Goal: Information Seeking & Learning: Learn about a topic

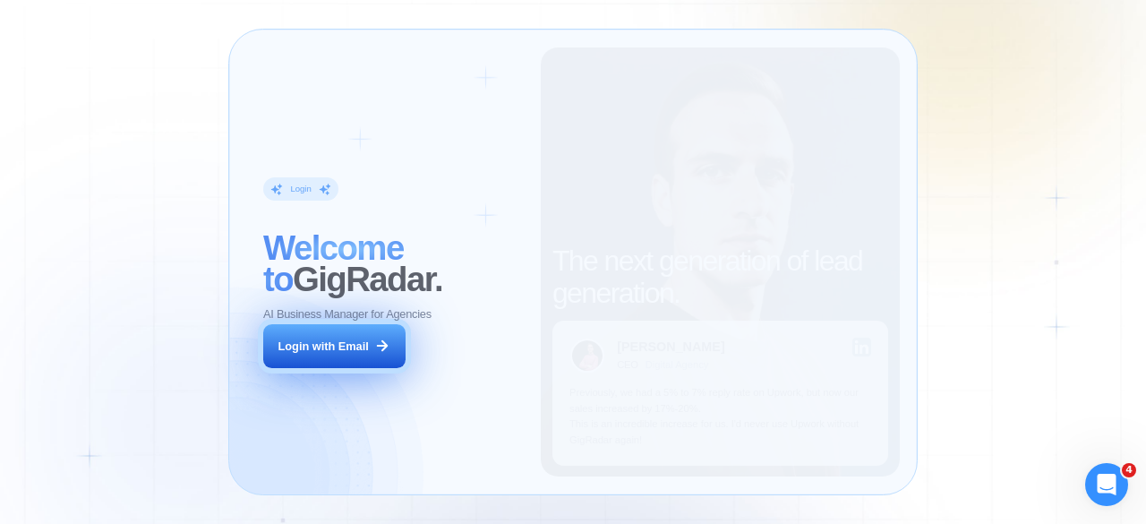
drag, startPoint x: 510, startPoint y: 358, endPoint x: 364, endPoint y: 363, distance: 146.9
click at [364, 363] on div "Login ‍ Welcome to GigRadar. AI Business Manager for Agencies Login with Email" at bounding box center [393, 262] width 295 height 430
click at [364, 363] on button "Login with Email" at bounding box center [333, 346] width 141 height 45
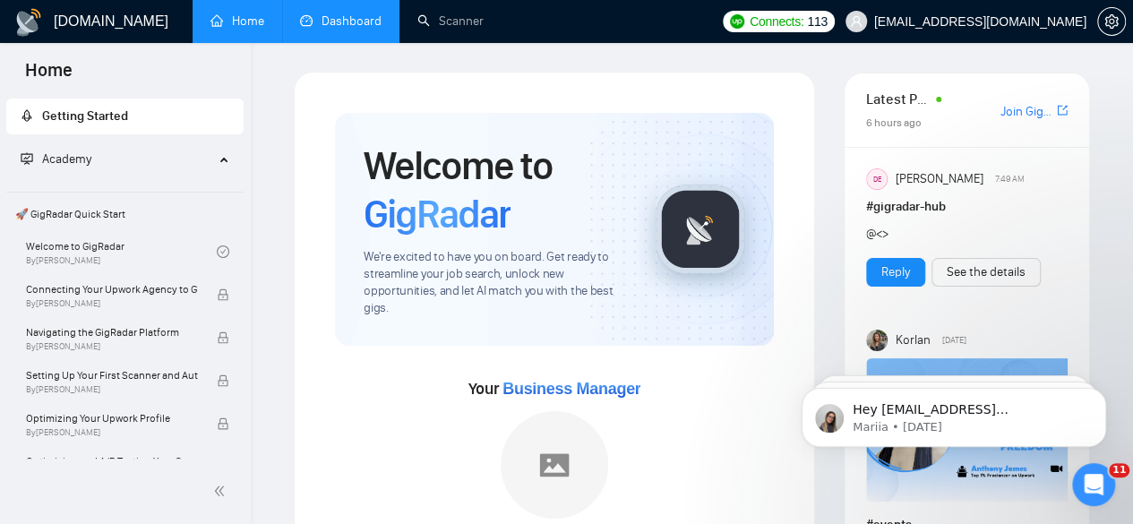
click at [374, 13] on link "Dashboard" at bounding box center [340, 20] width 81 height 15
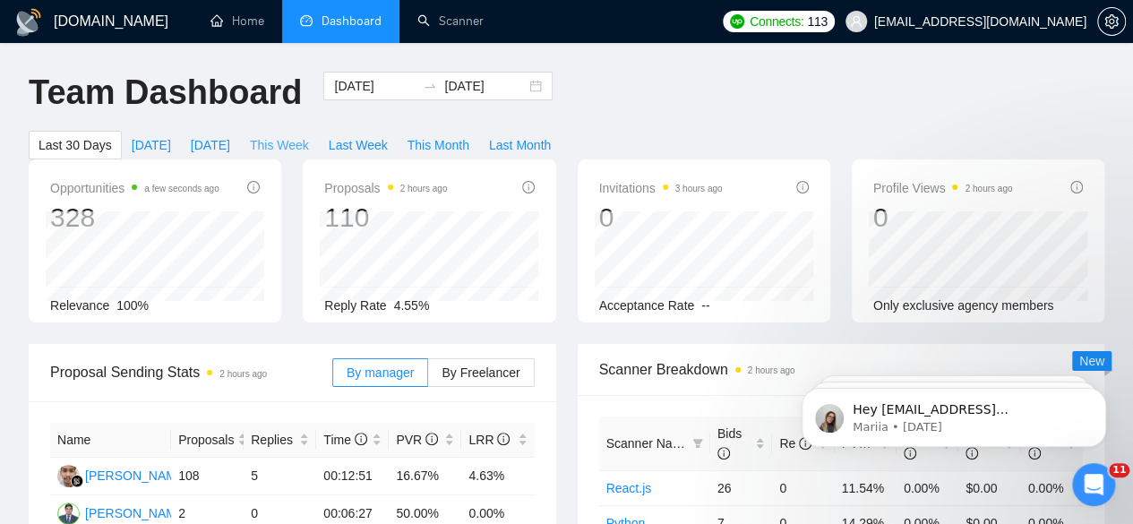
click at [309, 135] on span "This Week" at bounding box center [279, 145] width 59 height 20
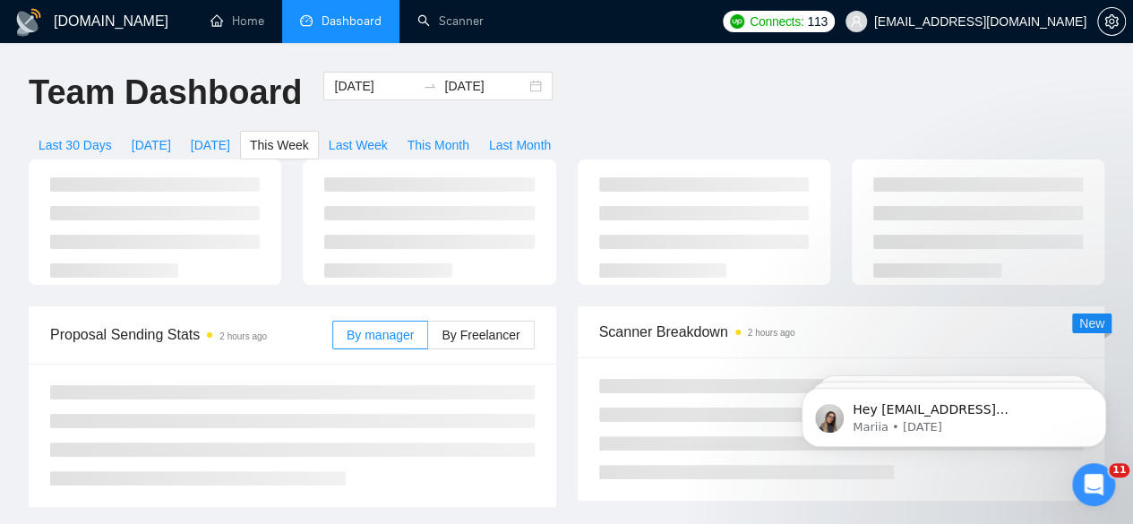
type input "[DATE]"
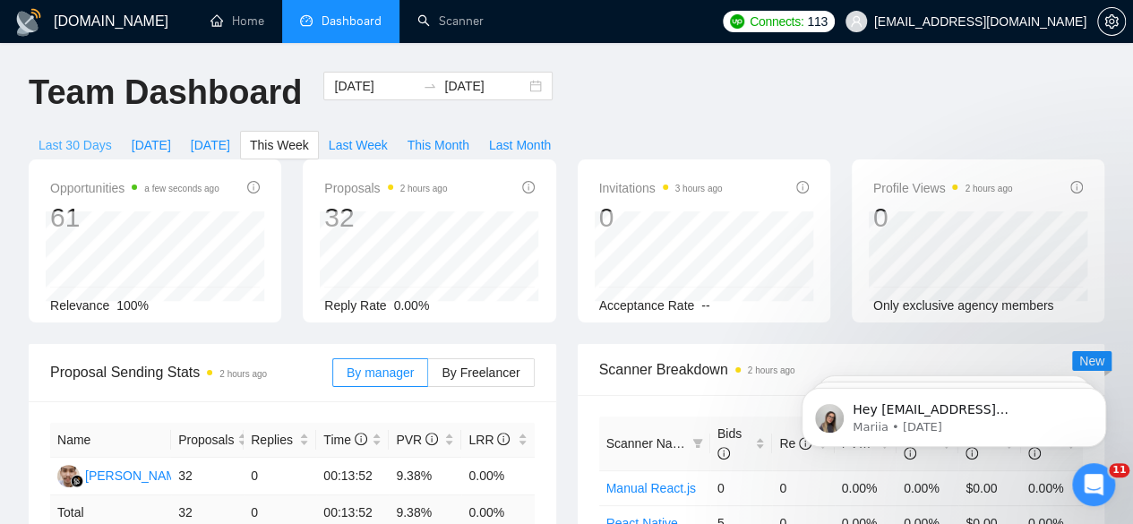
click at [112, 135] on span "Last 30 Days" at bounding box center [75, 145] width 73 height 20
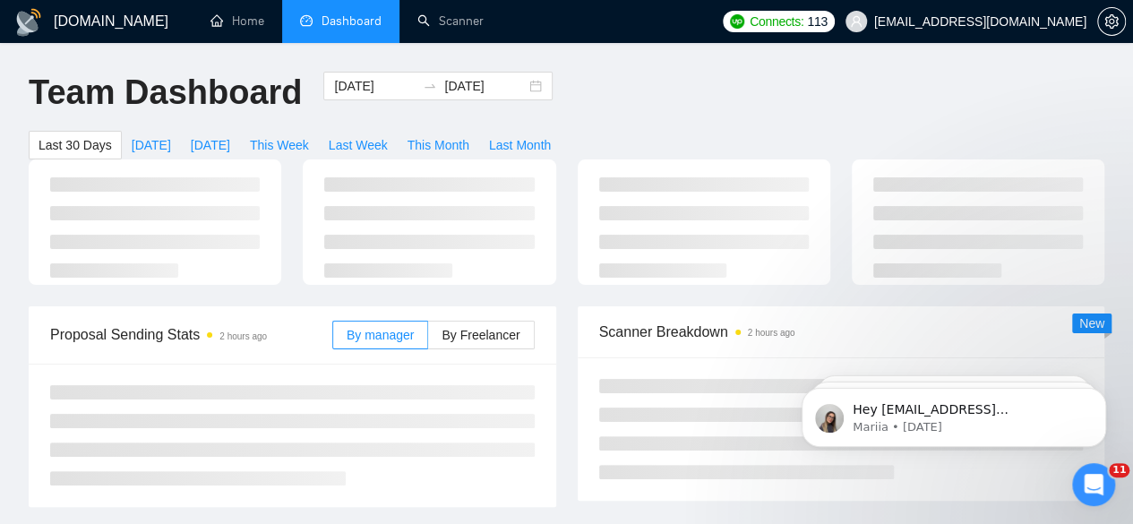
type input "2025-08-27"
type input "2025-09-26"
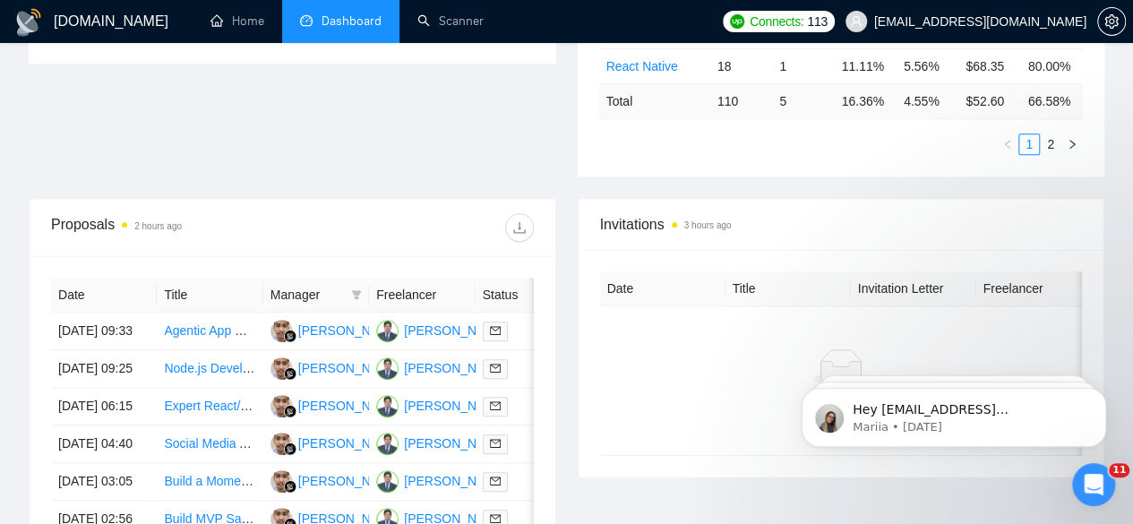
scroll to position [581, 0]
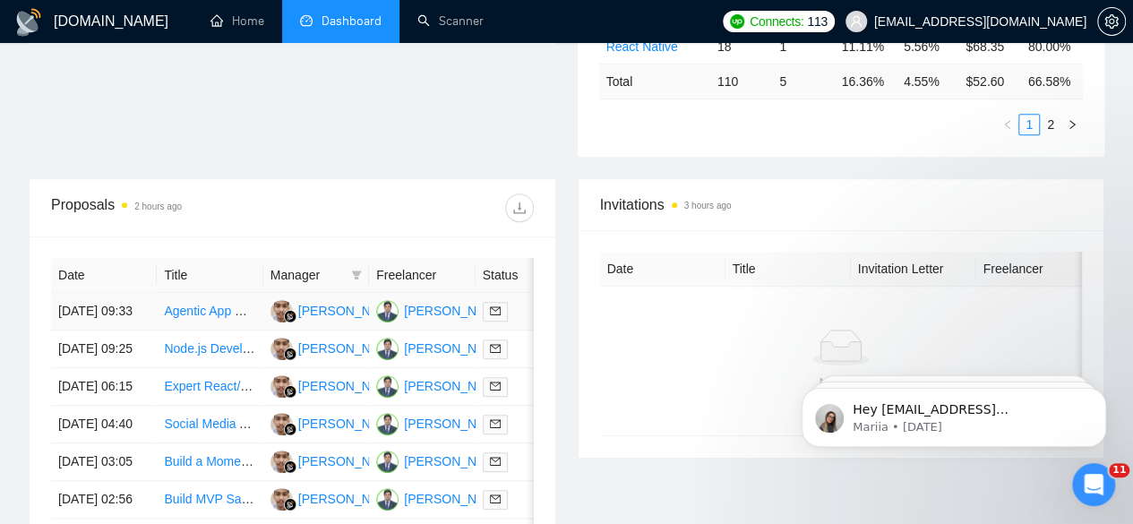
click at [188, 304] on link "Agentic App Development Specialist Needed" at bounding box center [288, 311] width 249 height 14
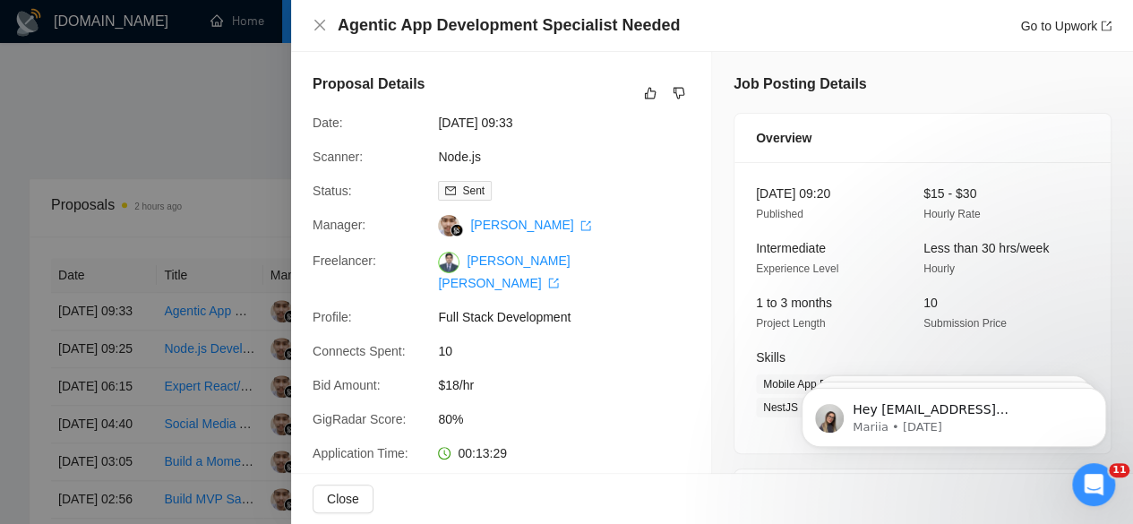
click at [195, 345] on div at bounding box center [566, 262] width 1133 height 524
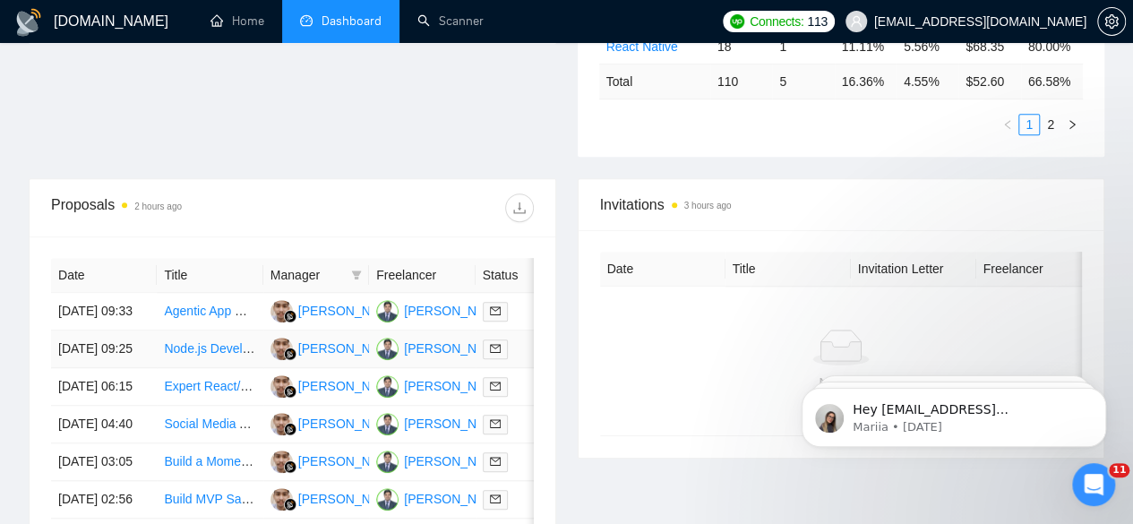
click at [84, 343] on td "26 Sep, 2025 09:25" at bounding box center [104, 349] width 106 height 38
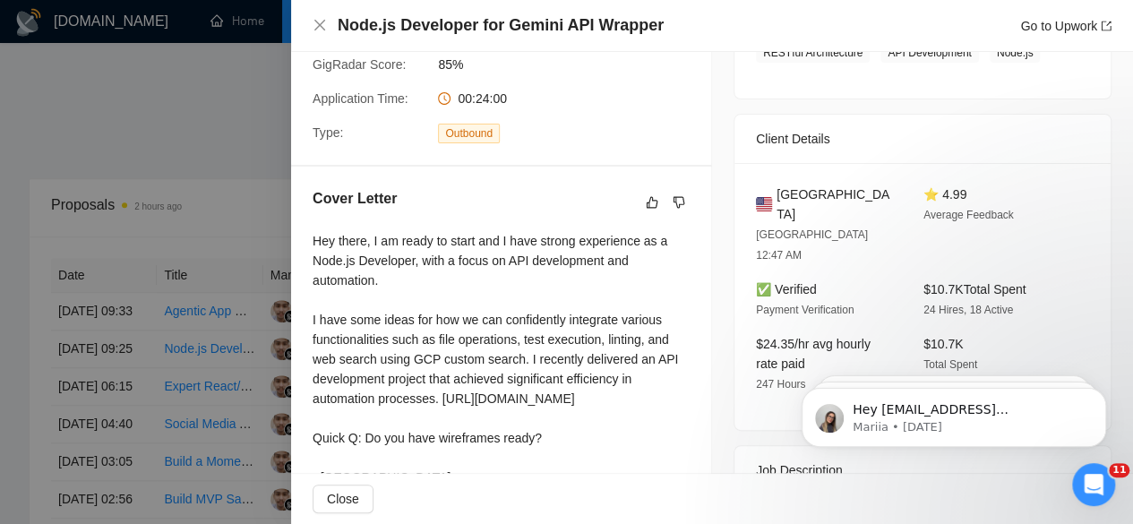
scroll to position [525, 0]
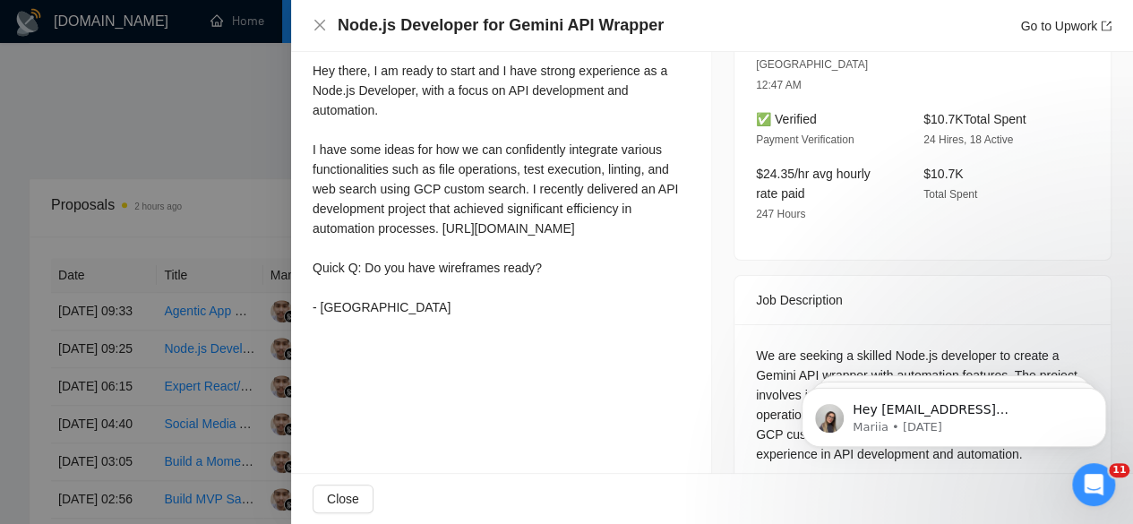
click at [115, 183] on div at bounding box center [566, 262] width 1133 height 524
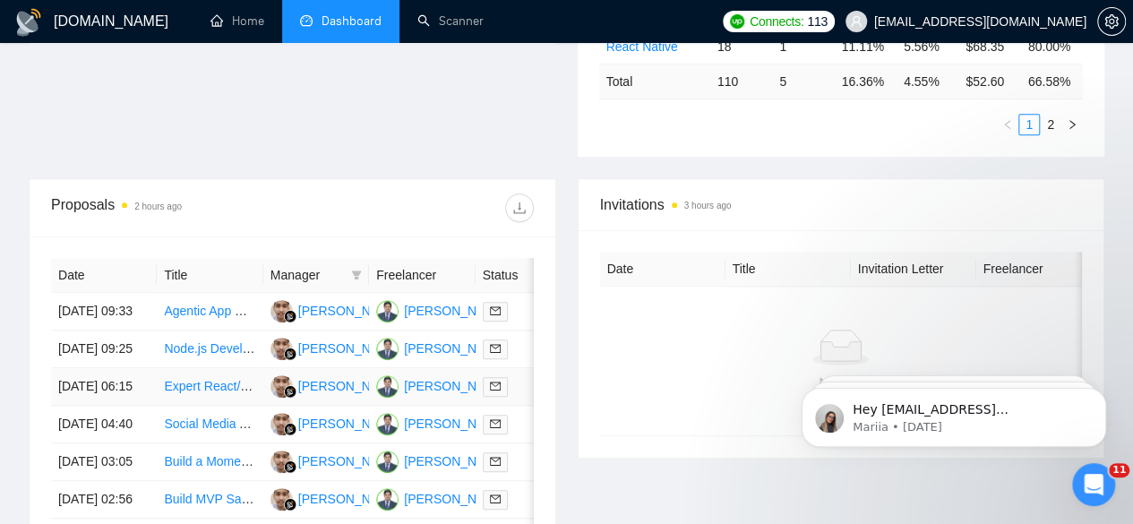
click at [94, 381] on td "26 Sep, 2025 06:15" at bounding box center [104, 387] width 106 height 38
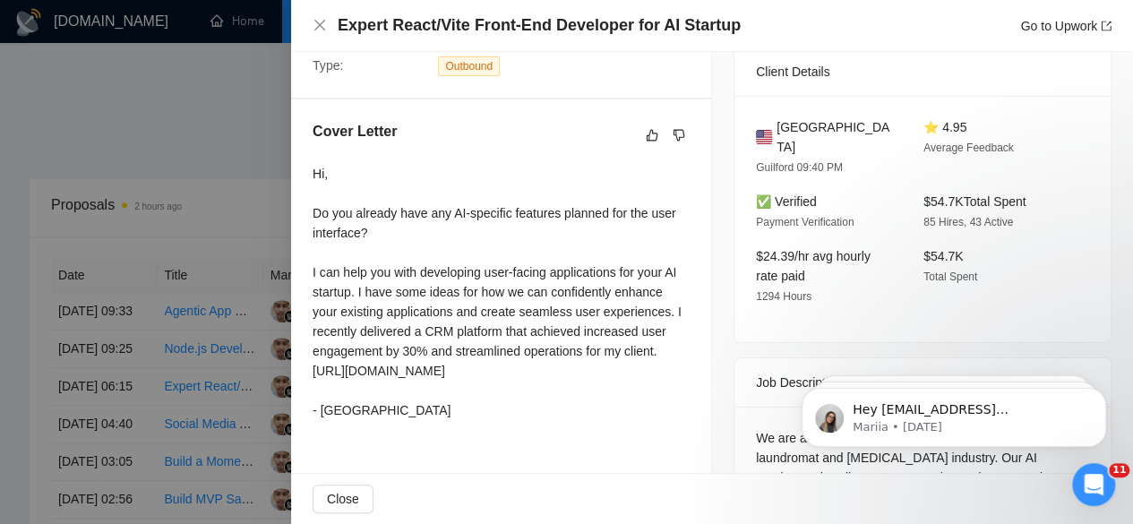
scroll to position [430, 0]
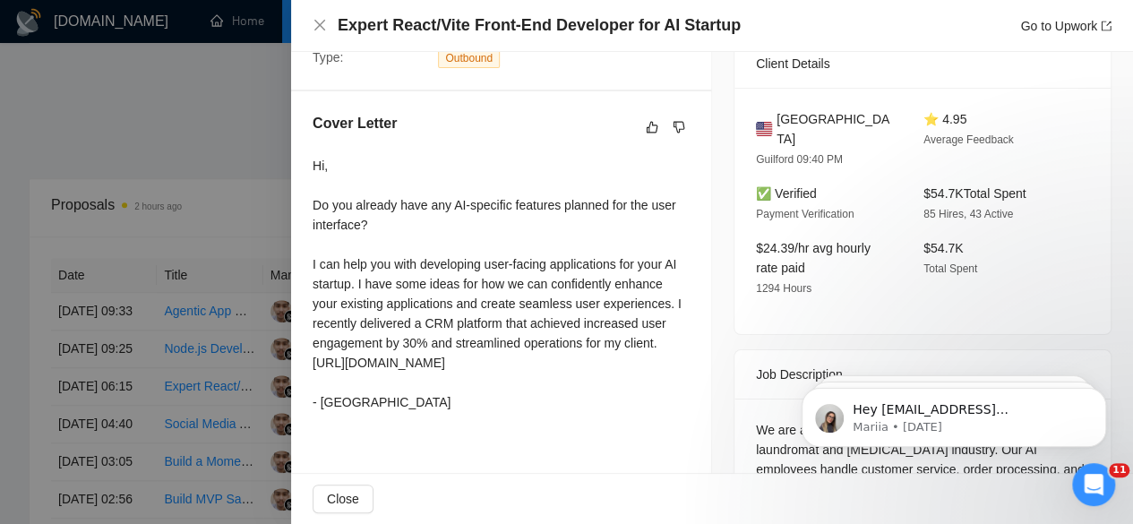
click at [135, 193] on div at bounding box center [566, 262] width 1133 height 524
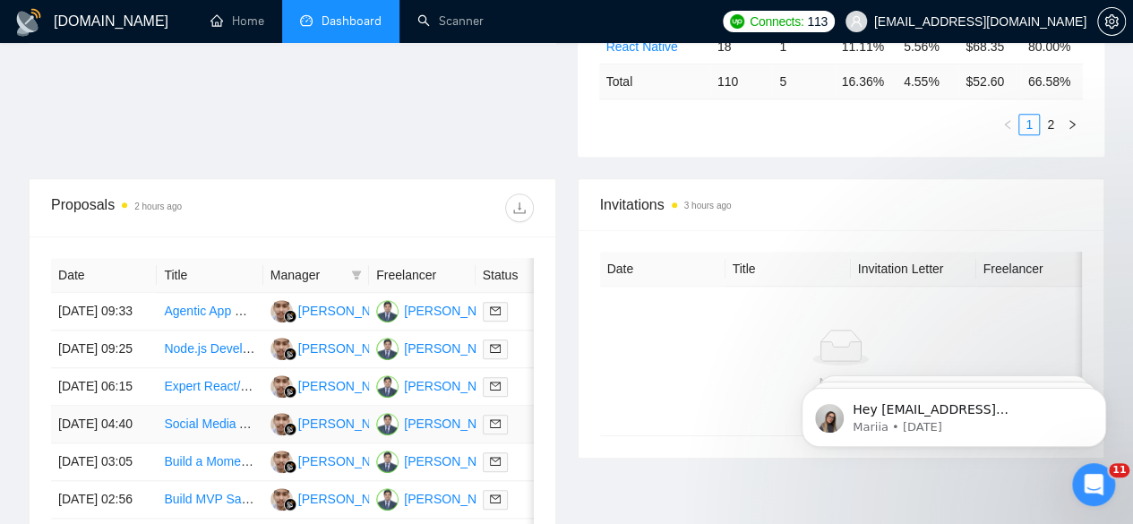
click at [82, 443] on td "26 Sep, 2025 04:40" at bounding box center [104, 425] width 106 height 38
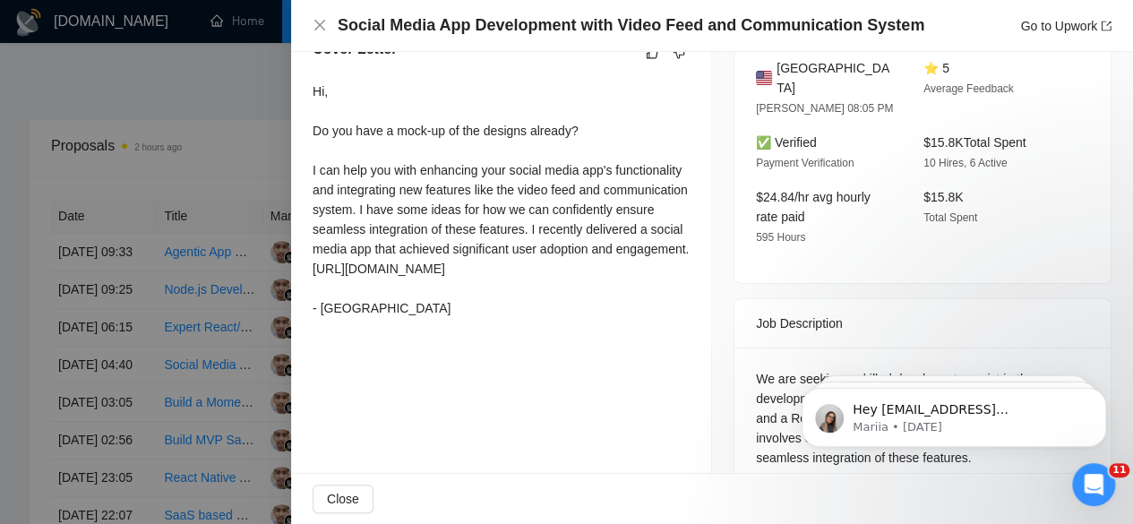
scroll to position [623, 0]
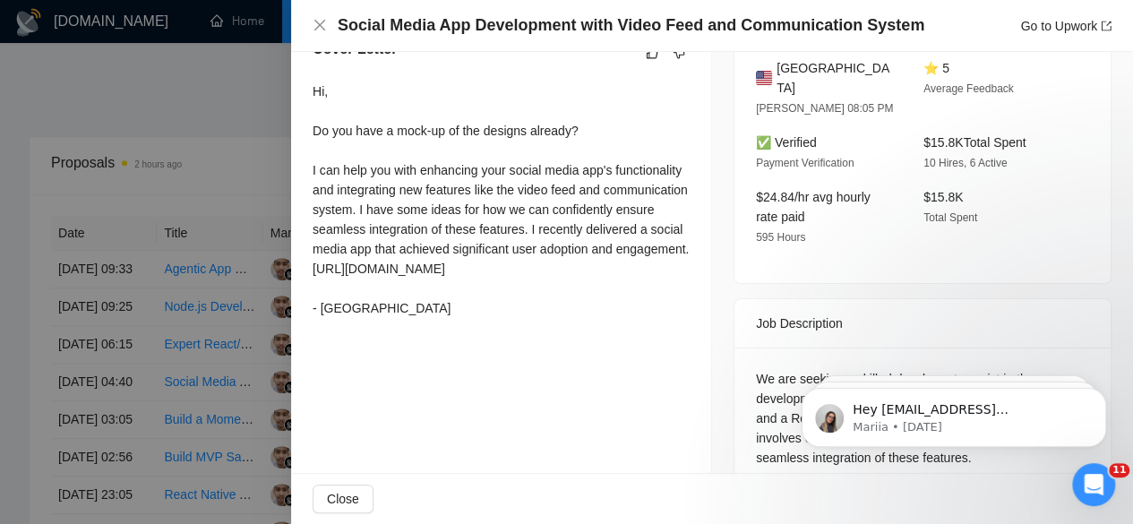
click at [238, 38] on div at bounding box center [566, 262] width 1133 height 524
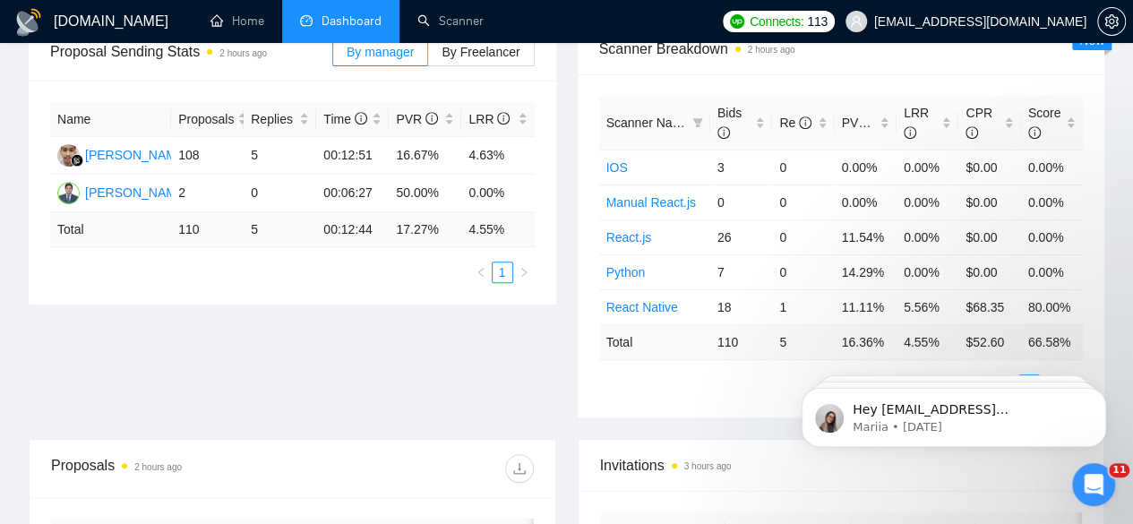
scroll to position [0, 0]
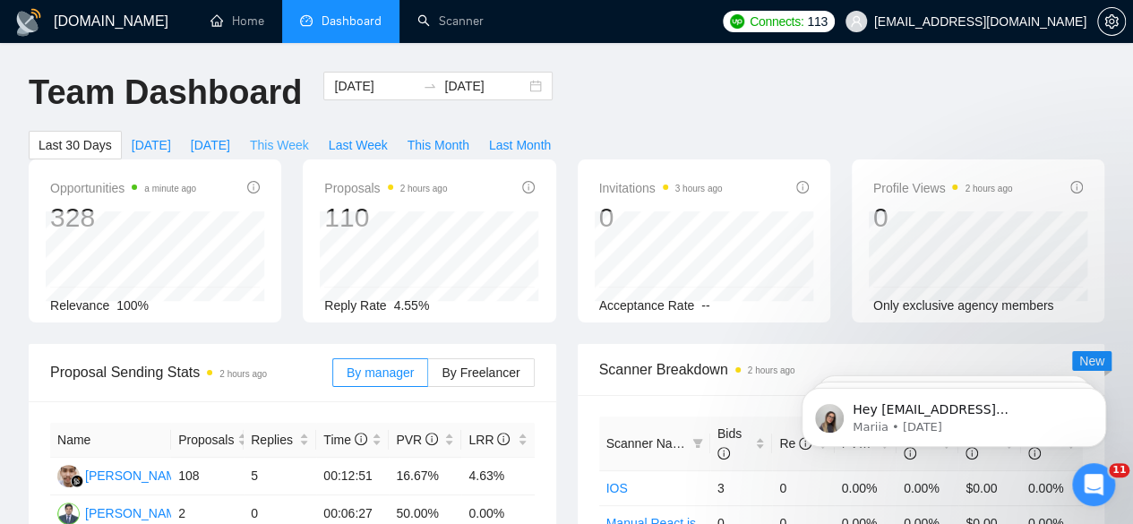
click at [309, 135] on span "This Week" at bounding box center [279, 145] width 59 height 20
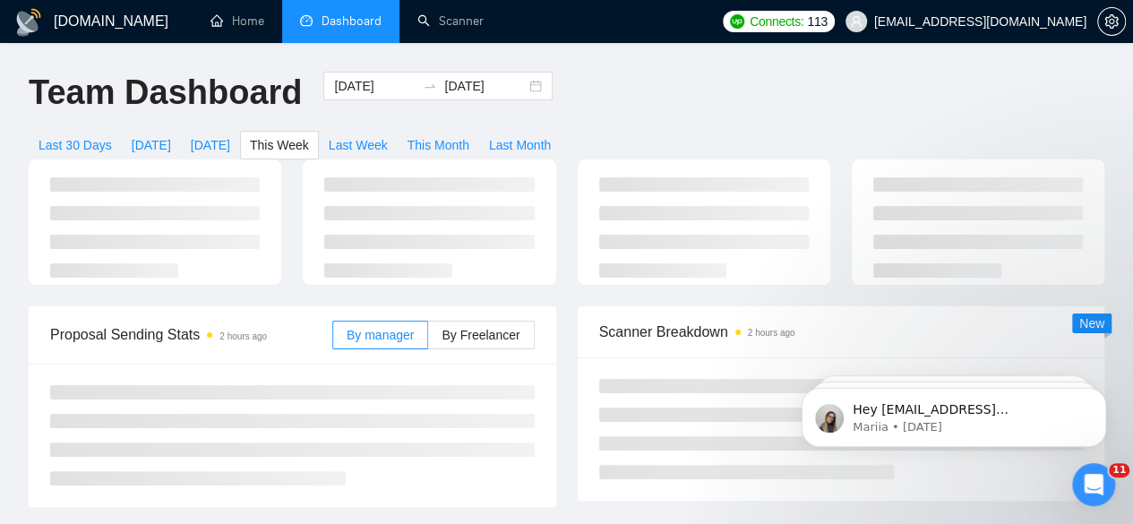
type input "2025-09-22"
type input "2025-09-28"
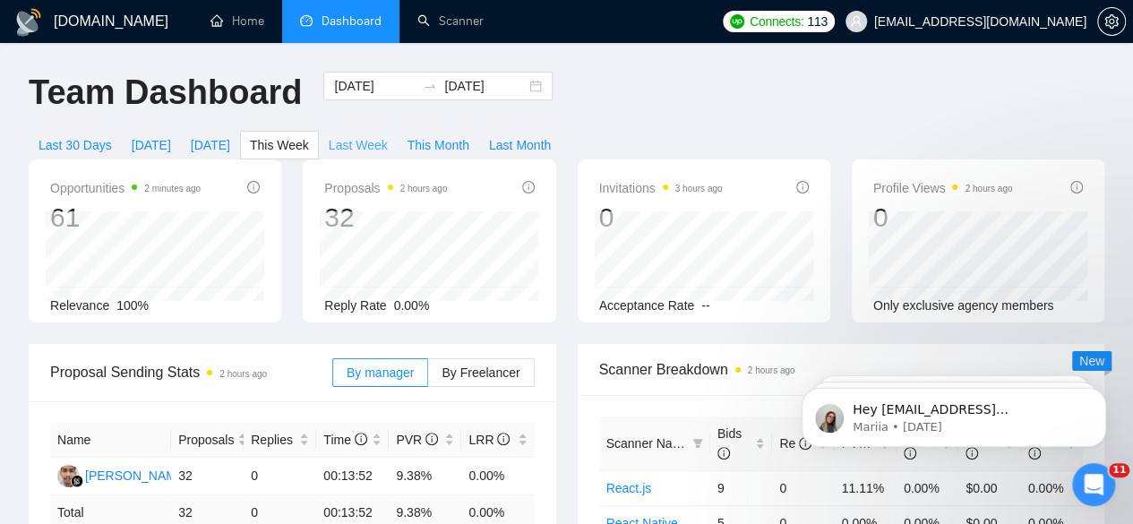
click at [388, 135] on span "Last Week" at bounding box center [358, 145] width 59 height 20
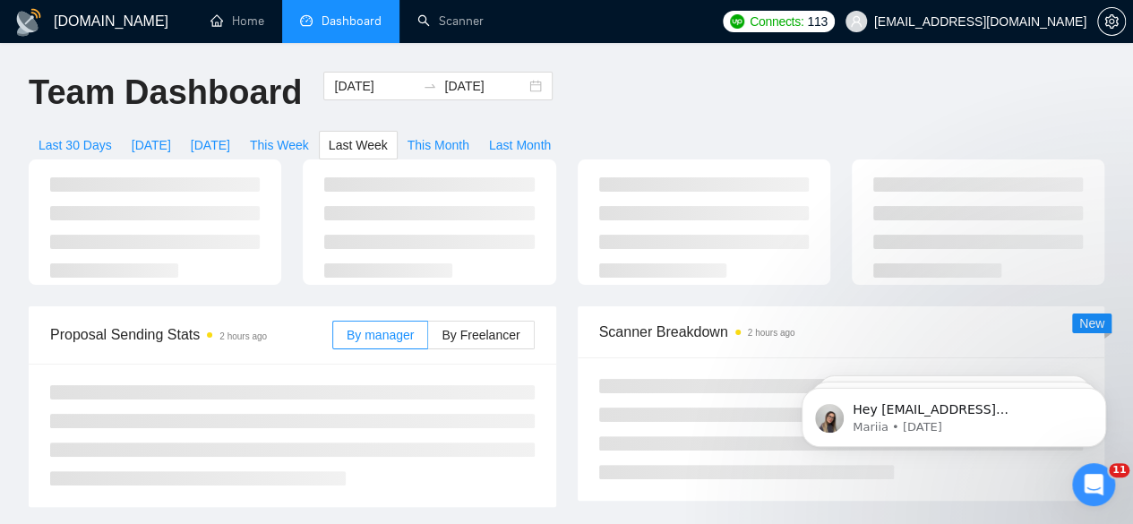
type input "2025-09-15"
type input "2025-09-21"
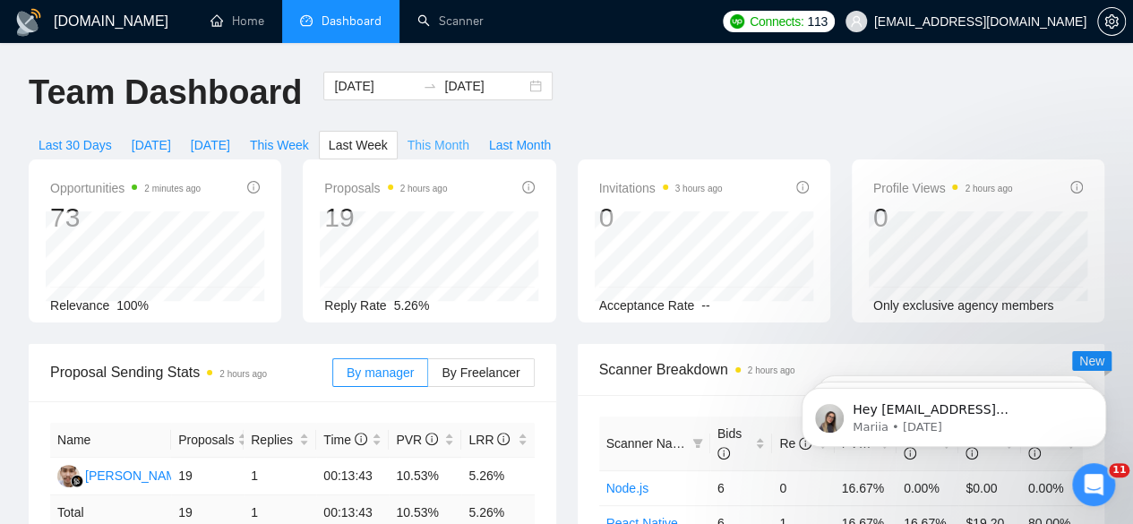
click at [469, 135] on span "This Month" at bounding box center [438, 145] width 62 height 20
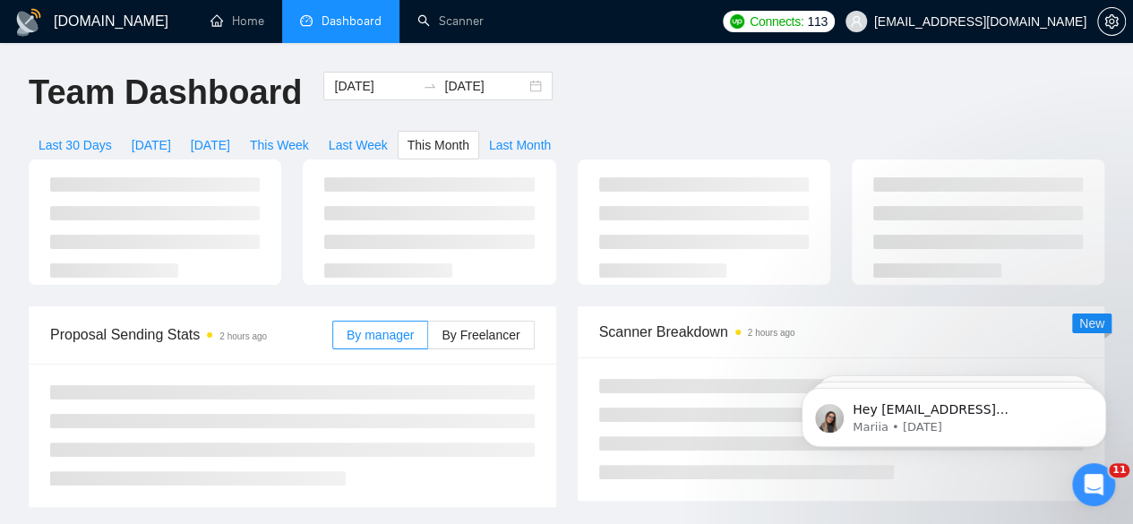
type input "2025-09-01"
type input "2025-09-30"
